Goal: Task Accomplishment & Management: Use online tool/utility

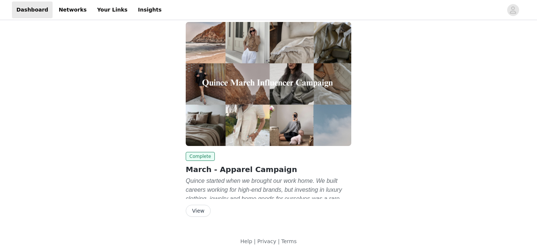
scroll to position [15, 0]
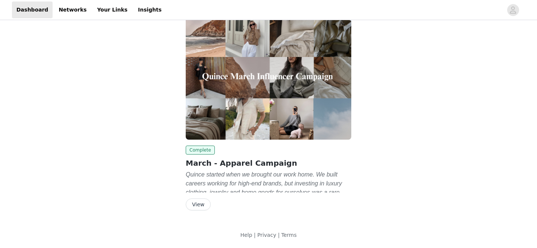
click at [202, 201] on button "View" at bounding box center [198, 205] width 25 height 12
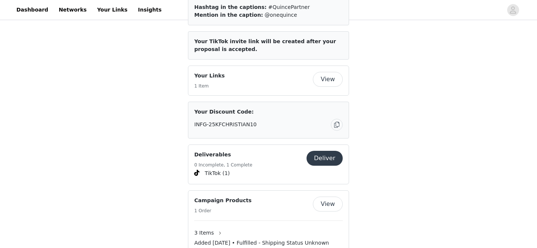
scroll to position [726, 0]
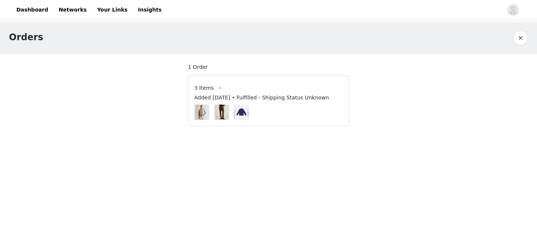
click at [241, 113] on img at bounding box center [241, 112] width 12 height 15
click at [205, 115] on img at bounding box center [202, 112] width 12 height 15
click at [205, 86] on span "3 Items" at bounding box center [204, 88] width 20 height 8
click at [203, 115] on img at bounding box center [202, 112] width 12 height 15
click at [217, 114] on img at bounding box center [221, 112] width 12 height 15
